Goal: Information Seeking & Learning: Learn about a topic

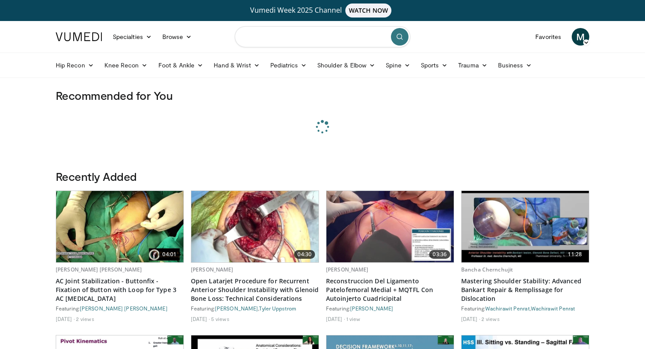
click at [300, 40] on input "Search topics, interventions" at bounding box center [322, 36] width 175 height 21
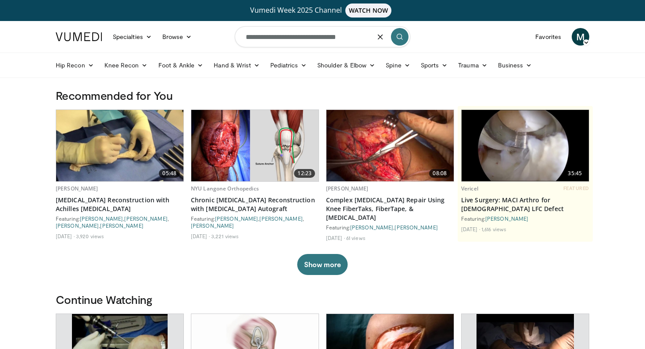
type input "**********"
click at [387, 151] on img at bounding box center [389, 145] width 127 height 71
click at [401, 40] on icon "submit" at bounding box center [399, 36] width 7 height 7
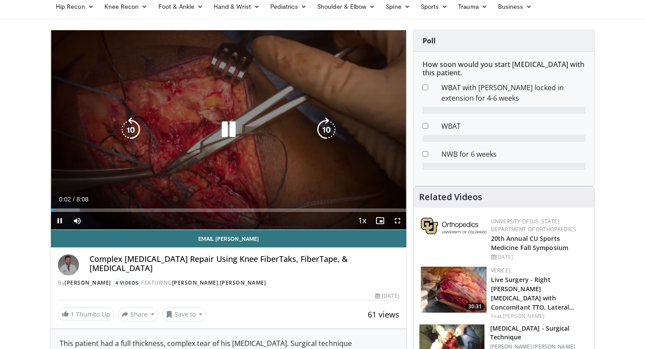
scroll to position [58, 0]
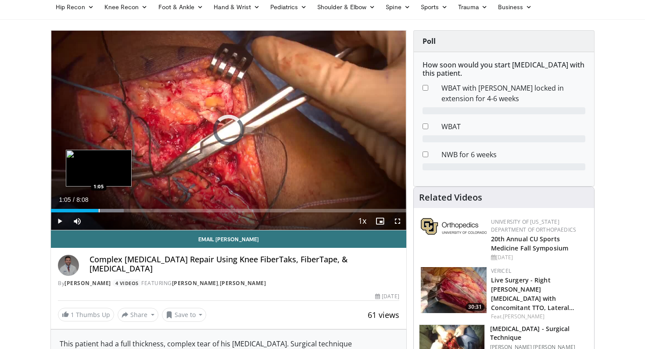
drag, startPoint x: 53, startPoint y: 212, endPoint x: 98, endPoint y: 211, distance: 44.7
click at [98, 211] on div "Loaded : 20.48% 1:05 1:05" at bounding box center [228, 211] width 355 height 4
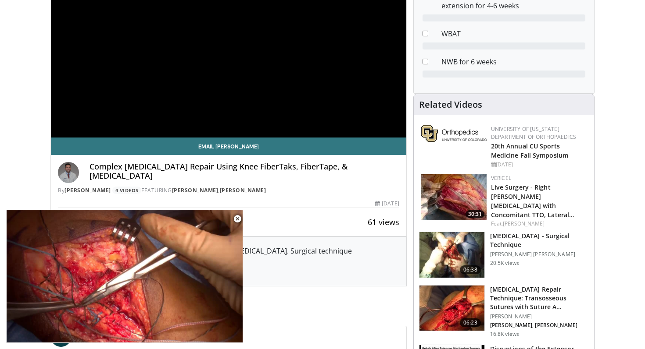
scroll to position [148, 0]
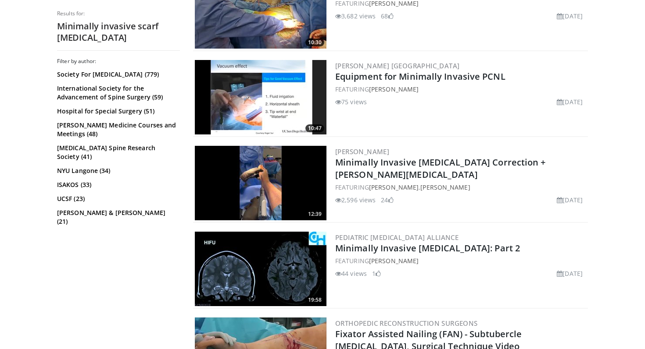
scroll to position [662, 0]
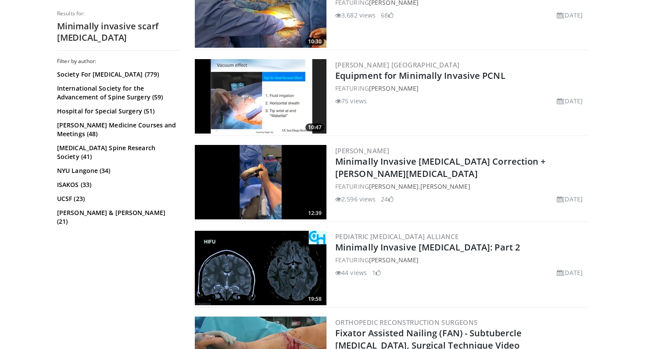
click at [283, 192] on img at bounding box center [261, 182] width 132 height 75
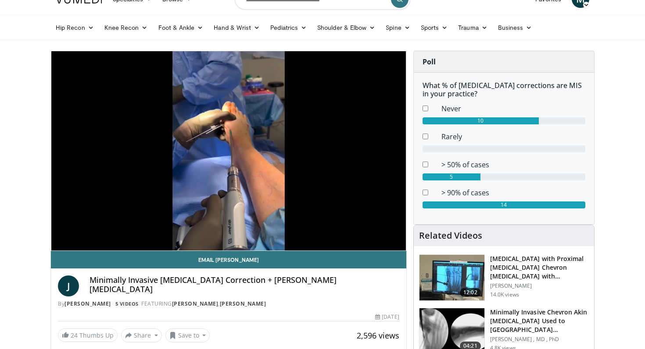
scroll to position [45, 0]
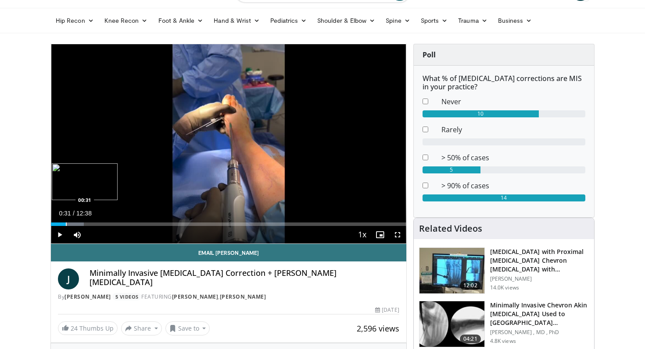
drag, startPoint x: 55, startPoint y: 224, endPoint x: 66, endPoint y: 224, distance: 11.0
click at [66, 224] on div "Progress Bar" at bounding box center [66, 225] width 1 height 4
click at [64, 224] on div "Progress Bar" at bounding box center [64, 225] width 1 height 4
click at [60, 224] on div "Progress Bar" at bounding box center [60, 225] width 1 height 4
click at [79, 225] on div "Progress Bar" at bounding box center [79, 225] width 1 height 4
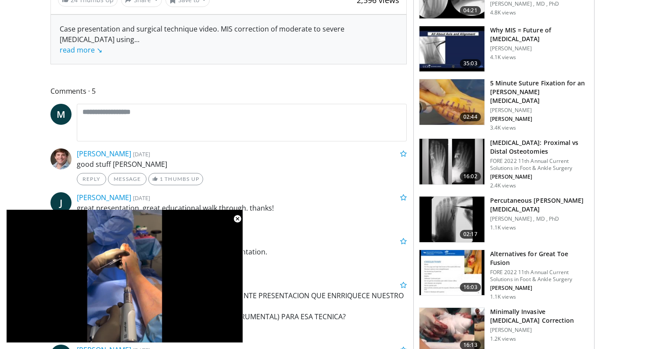
scroll to position [385, 0]
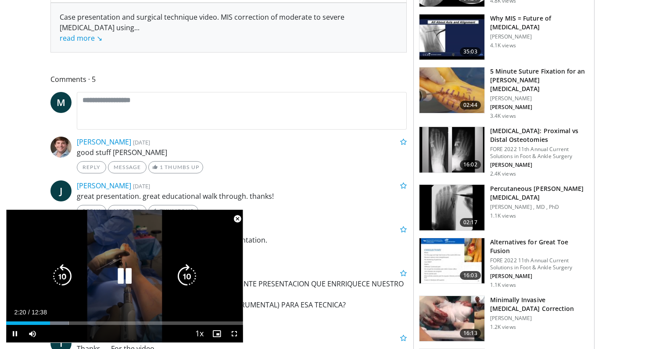
click at [83, 278] on div "Video Player" at bounding box center [124, 277] width 142 height 18
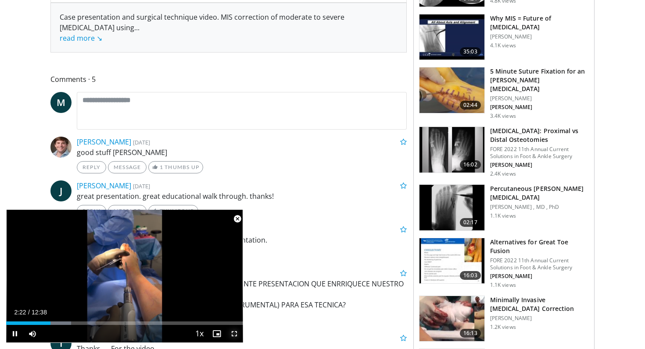
click at [234, 336] on span "Video Player" at bounding box center [234, 334] width 18 height 18
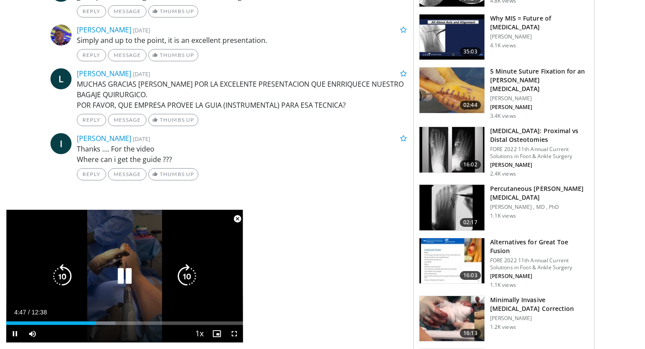
click at [142, 273] on div "Video Player" at bounding box center [124, 277] width 142 height 18
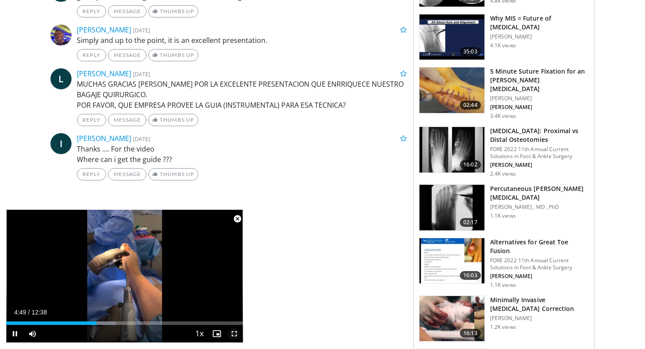
click at [236, 333] on span "Video Player" at bounding box center [234, 334] width 18 height 18
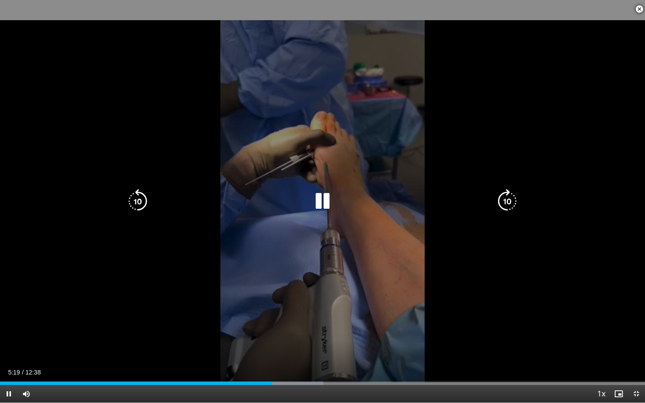
click at [313, 205] on icon "Video Player" at bounding box center [322, 201] width 25 height 25
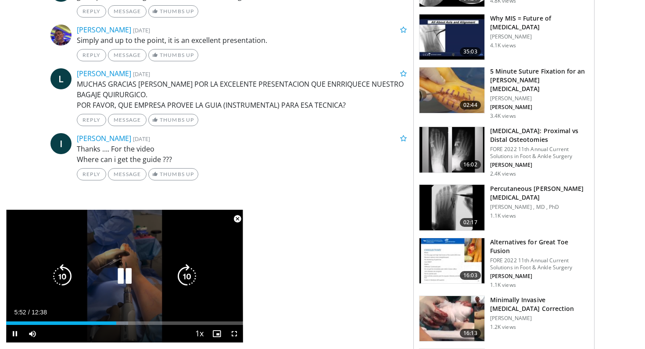
click at [122, 274] on icon "Video Player" at bounding box center [124, 276] width 25 height 25
